Goal: Task Accomplishment & Management: Use online tool/utility

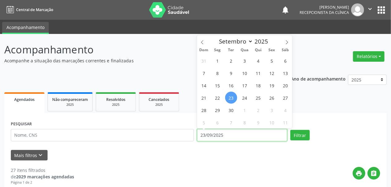
click at [207, 140] on input "23/09/2025" at bounding box center [242, 135] width 90 height 12
click at [243, 110] on span "1" at bounding box center [244, 110] width 12 height 12
type input "[DATE]"
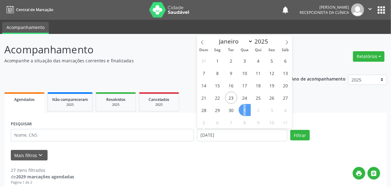
click at [243, 110] on span "1" at bounding box center [244, 110] width 12 height 12
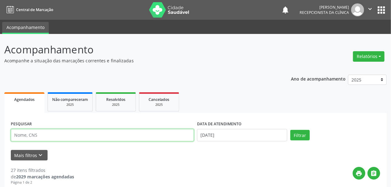
click at [53, 133] on input "text" at bounding box center [102, 135] width 183 height 12
click at [290, 130] on button "Filtrar" at bounding box center [299, 135] width 19 height 10
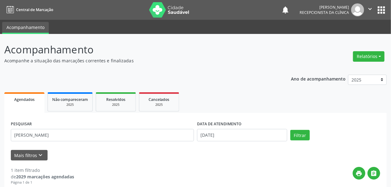
scroll to position [92, 0]
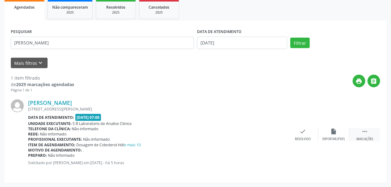
click at [368, 139] on div "Mais ações" at bounding box center [364, 139] width 17 height 4
click at [271, 133] on icon "print" at bounding box center [271, 131] width 7 height 7
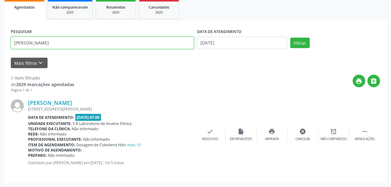
drag, startPoint x: 54, startPoint y: 43, endPoint x: 0, endPoint y: 43, distance: 54.3
click at [0, 43] on div "Acompanhamento Acompanhe a situação das marcações correntes e finalizadas Relat…" at bounding box center [195, 64] width 391 height 245
click at [290, 38] on button "Filtrar" at bounding box center [299, 43] width 19 height 10
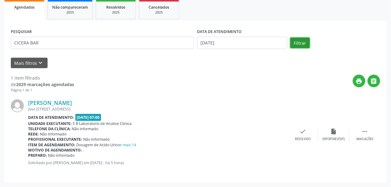
click at [299, 40] on button "Filtrar" at bounding box center [299, 43] width 19 height 10
click at [362, 133] on icon "" at bounding box center [364, 131] width 7 height 7
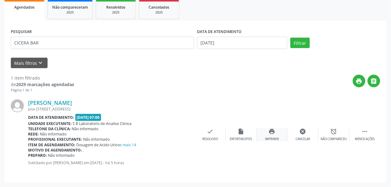
click at [274, 132] on icon "print" at bounding box center [271, 131] width 7 height 7
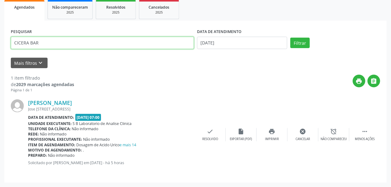
drag, startPoint x: 47, startPoint y: 41, endPoint x: 0, endPoint y: 39, distance: 47.2
click at [0, 39] on div "Acompanhamento Acompanhe a situação das marcações correntes e finalizadas Relat…" at bounding box center [195, 64] width 391 height 245
click at [290, 38] on button "Filtrar" at bounding box center [299, 43] width 19 height 10
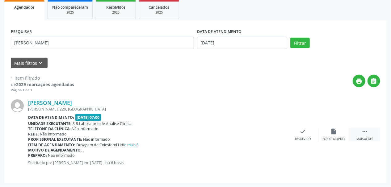
click at [357, 130] on div " Mais ações" at bounding box center [364, 134] width 31 height 13
click at [271, 133] on icon "print" at bounding box center [271, 131] width 7 height 7
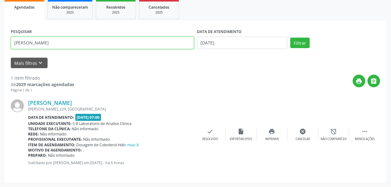
click at [57, 39] on input "[PERSON_NAME]" at bounding box center [102, 43] width 183 height 12
click at [290, 38] on button "Filtrar" at bounding box center [299, 43] width 19 height 10
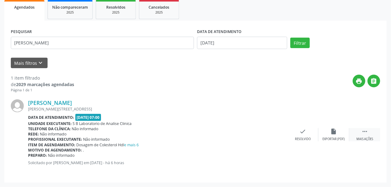
click at [365, 136] on div " Mais ações" at bounding box center [364, 134] width 31 height 13
click at [271, 132] on icon "print" at bounding box center [271, 131] width 7 height 7
click at [275, 133] on div "print Imprimir" at bounding box center [271, 134] width 31 height 13
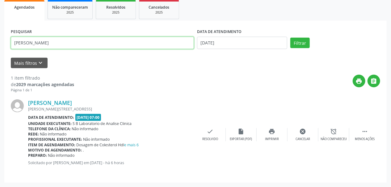
drag, startPoint x: 61, startPoint y: 43, endPoint x: 0, endPoint y: 49, distance: 61.4
click at [0, 48] on div "Acompanhamento Acompanhe a situação das marcações correntes e finalizadas Relat…" at bounding box center [195, 64] width 391 height 245
click at [290, 38] on button "Filtrar" at bounding box center [299, 43] width 19 height 10
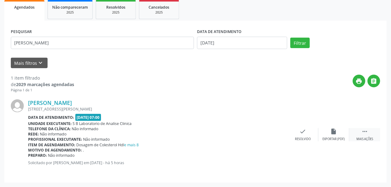
click at [364, 136] on div " Mais ações" at bounding box center [364, 134] width 31 height 13
click at [275, 135] on div "print Imprimir" at bounding box center [271, 134] width 31 height 13
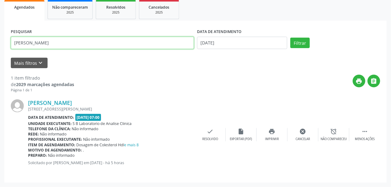
drag, startPoint x: 49, startPoint y: 41, endPoint x: 0, endPoint y: 48, distance: 49.5
click at [0, 48] on div "Acompanhamento Acompanhe a situação das marcações correntes e finalizadas Relat…" at bounding box center [195, 64] width 391 height 245
click at [290, 38] on button "Filtrar" at bounding box center [299, 43] width 19 height 10
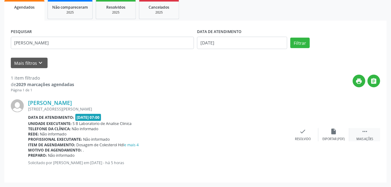
click at [361, 130] on icon "" at bounding box center [364, 131] width 7 height 7
click at [273, 130] on icon "print" at bounding box center [271, 131] width 7 height 7
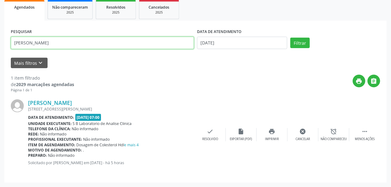
drag, startPoint x: 52, startPoint y: 44, endPoint x: 0, endPoint y: 61, distance: 54.4
click at [0, 60] on div "Acompanhamento Acompanhe a situação das marcações correntes e finalizadas Relat…" at bounding box center [195, 64] width 391 height 245
click at [290, 38] on button "Filtrar" at bounding box center [299, 43] width 19 height 10
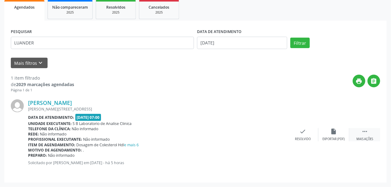
click at [363, 135] on div " Mais ações" at bounding box center [364, 134] width 31 height 13
click at [272, 134] on icon "print" at bounding box center [271, 131] width 7 height 7
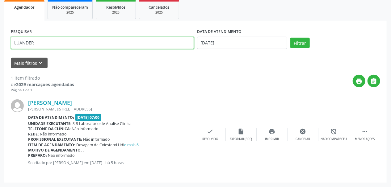
drag, startPoint x: 22, startPoint y: 47, endPoint x: 0, endPoint y: 55, distance: 23.0
click at [0, 55] on div "Acompanhamento Acompanhe a situação das marcações correntes e finalizadas Relat…" at bounding box center [195, 64] width 391 height 245
click at [290, 38] on button "Filtrar" at bounding box center [299, 43] width 19 height 10
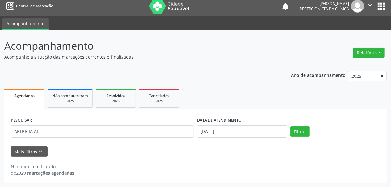
scroll to position [4, 0]
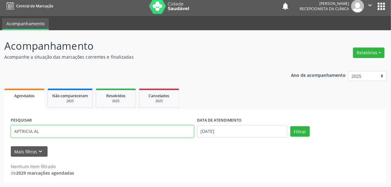
drag, startPoint x: 58, startPoint y: 134, endPoint x: 0, endPoint y: 142, distance: 58.5
click at [0, 142] on div "Acompanhamento Acompanhe a situação das marcações correntes e finalizadas Relat…" at bounding box center [195, 108] width 391 height 157
click at [290, 126] on button "Filtrar" at bounding box center [299, 131] width 19 height 10
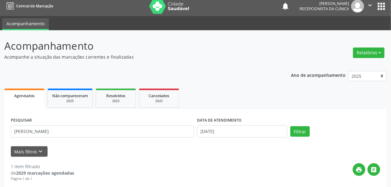
scroll to position [78, 0]
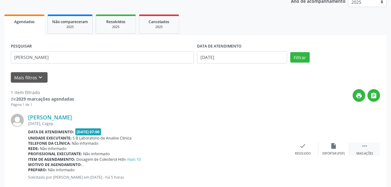
click at [365, 153] on div "Mais ações" at bounding box center [364, 153] width 17 height 4
click at [277, 146] on div "print Imprimir" at bounding box center [271, 149] width 31 height 13
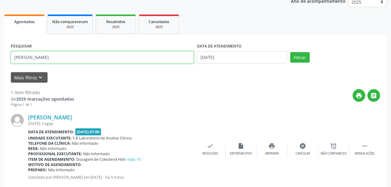
drag, startPoint x: 64, startPoint y: 54, endPoint x: 0, endPoint y: 60, distance: 63.8
click at [0, 60] on div "Acompanhamento Acompanhe a situação das marcações correntes e finalizadas Relat…" at bounding box center [195, 78] width 391 height 245
click at [290, 52] on button "Filtrar" at bounding box center [299, 57] width 19 height 10
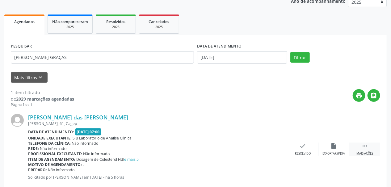
click at [367, 144] on icon "" at bounding box center [364, 146] width 7 height 7
click at [272, 149] on div "print Imprimir" at bounding box center [271, 149] width 31 height 13
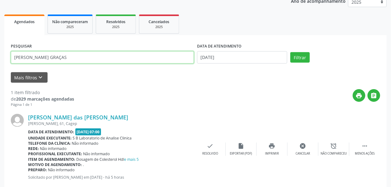
drag, startPoint x: 73, startPoint y: 59, endPoint x: 0, endPoint y: 69, distance: 73.8
click at [0, 69] on div "Acompanhamento Acompanhe a situação das marcações correntes e finalizadas Relat…" at bounding box center [195, 78] width 391 height 245
click at [290, 52] on button "Filtrar" at bounding box center [299, 57] width 19 height 10
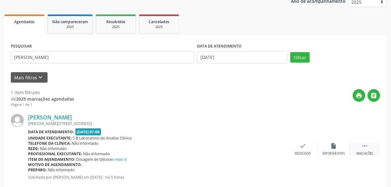
click at [360, 150] on div " Mais ações" at bounding box center [364, 149] width 31 height 13
click at [278, 148] on div "print Imprimir" at bounding box center [271, 149] width 31 height 13
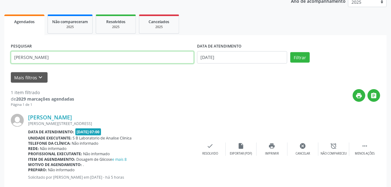
drag, startPoint x: 74, startPoint y: 60, endPoint x: 0, endPoint y: 79, distance: 76.4
click at [0, 79] on div "Acompanhamento Acompanhe a situação das marcações correntes e finalizadas Relat…" at bounding box center [195, 78] width 391 height 245
click at [290, 52] on button "Filtrar" at bounding box center [299, 57] width 19 height 10
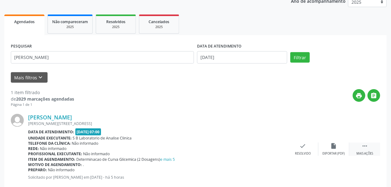
click at [367, 148] on icon "" at bounding box center [364, 146] width 7 height 7
click at [275, 147] on div "print Imprimir" at bounding box center [271, 149] width 31 height 13
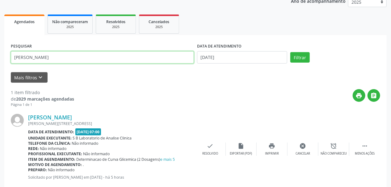
click at [28, 60] on input "[PERSON_NAME]" at bounding box center [102, 57] width 183 height 12
drag, startPoint x: 19, startPoint y: 62, endPoint x: 0, endPoint y: 69, distance: 20.9
click at [0, 69] on div "Acompanhamento Acompanhe a situação das marcações correntes e finalizadas Relat…" at bounding box center [195, 78] width 391 height 245
type input "[PERSON_NAME]"
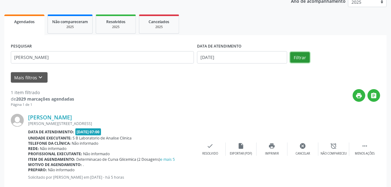
click at [305, 57] on button "Filtrar" at bounding box center [299, 57] width 19 height 10
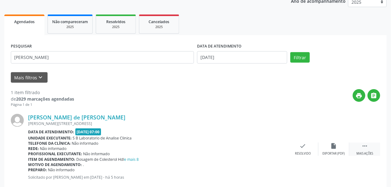
click at [365, 151] on div "Mais ações" at bounding box center [364, 153] width 17 height 4
click at [269, 147] on icon "print" at bounding box center [271, 146] width 7 height 7
